Goal: Information Seeking & Learning: Learn about a topic

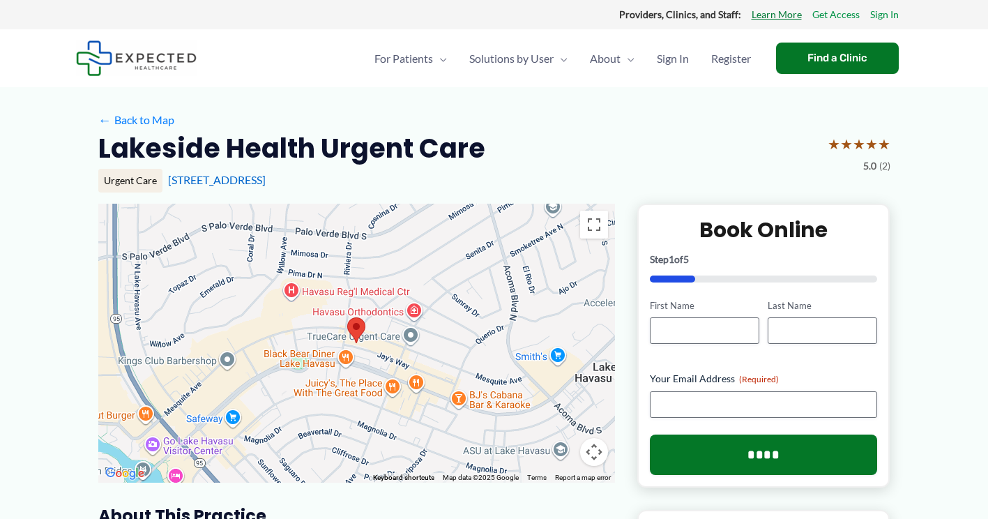
click at [770, 13] on link "Learn More" at bounding box center [777, 15] width 50 height 18
click at [607, 97] on span "About Us" at bounding box center [613, 100] width 46 height 13
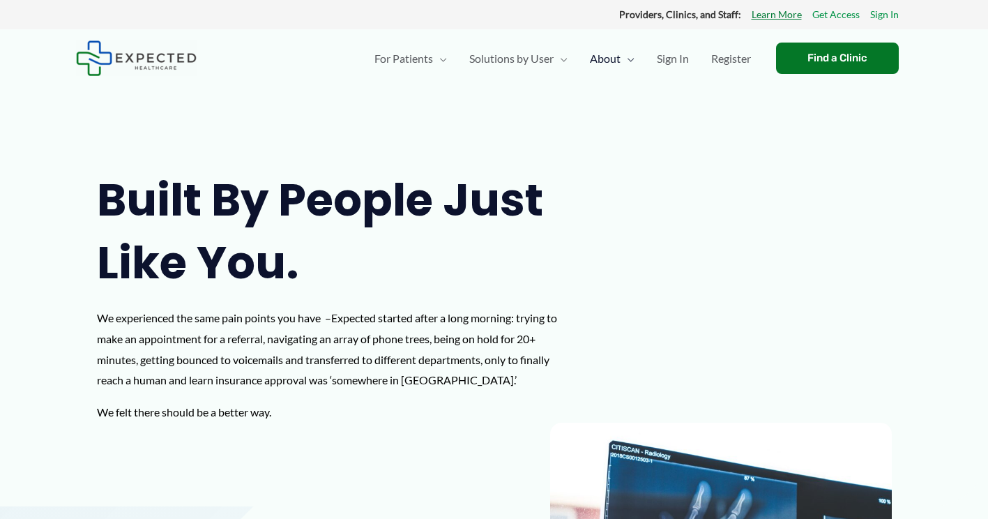
click at [790, 11] on link "Learn More" at bounding box center [777, 15] width 50 height 18
click at [789, 17] on link "Learn More" at bounding box center [777, 15] width 50 height 18
